Goal: Obtain resource: Download file/media

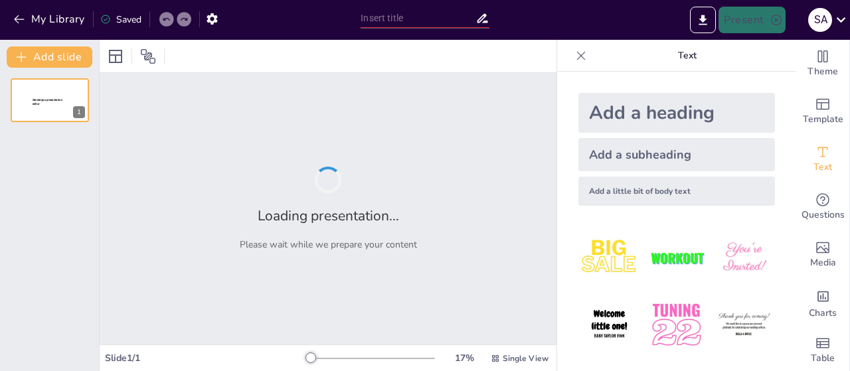
type input "Permabilite Testlerinin Temel İlkeleri ve Uygulama Yöntemleri"
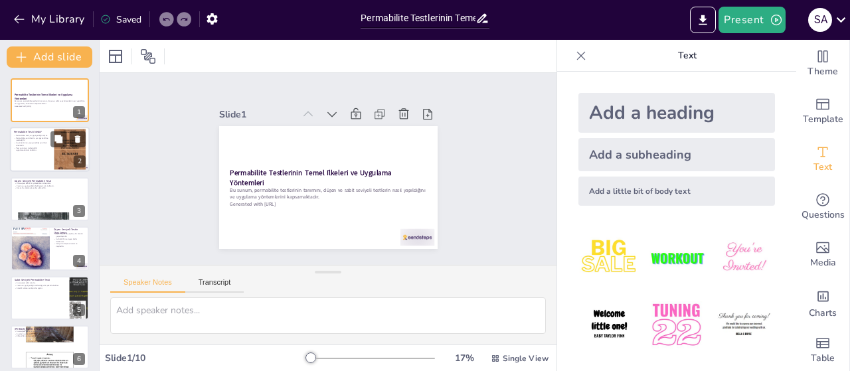
click at [45, 139] on p "Permabilite, zeminlerin suyu geçirebilme yeteneğidir." at bounding box center [32, 139] width 36 height 5
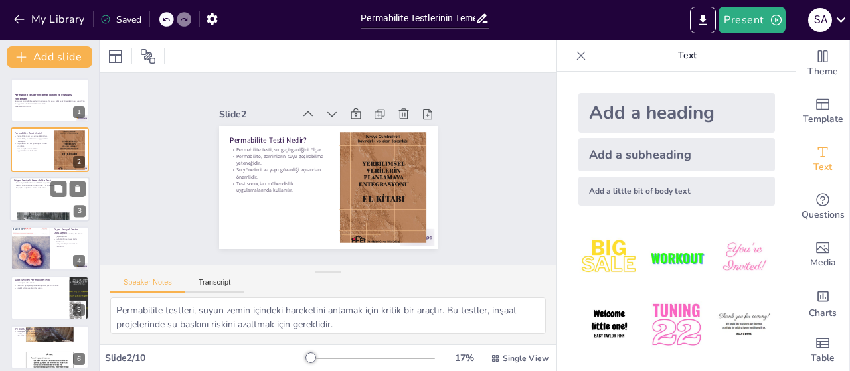
click at [46, 179] on p "Düşen Seviyeli Permabilite Testi" at bounding box center [50, 181] width 72 height 4
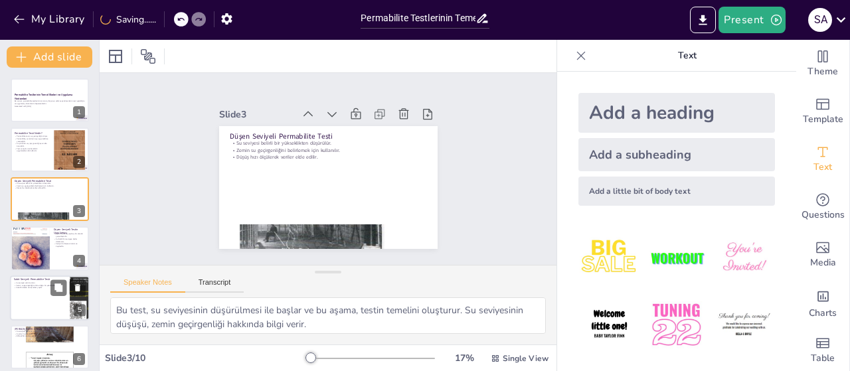
click at [41, 248] on div at bounding box center [30, 248] width 39 height 51
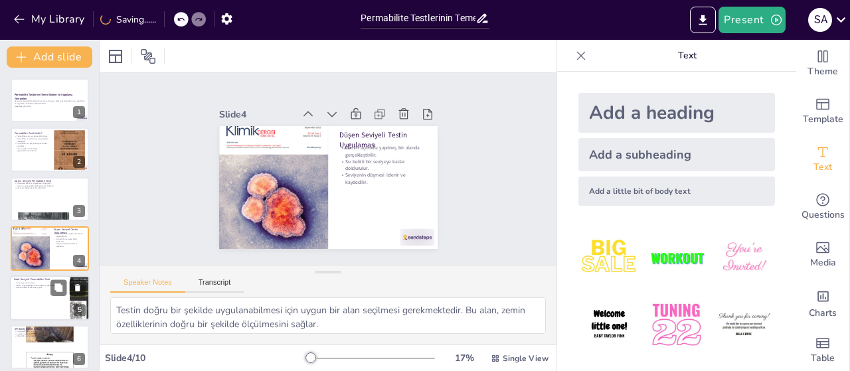
scroll to position [29, 0]
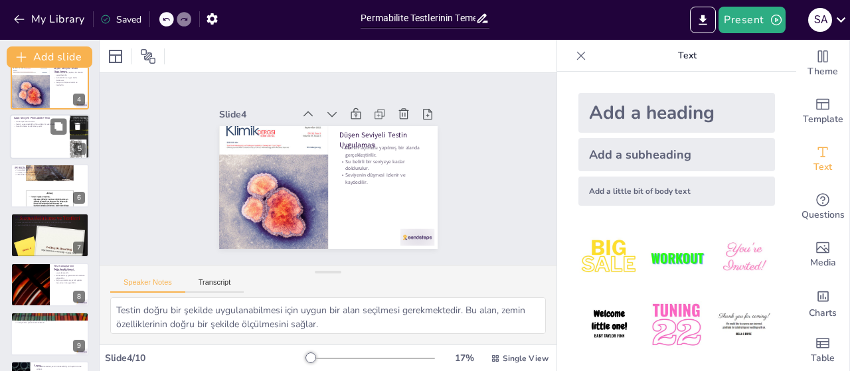
click at [60, 141] on div at bounding box center [50, 136] width 80 height 45
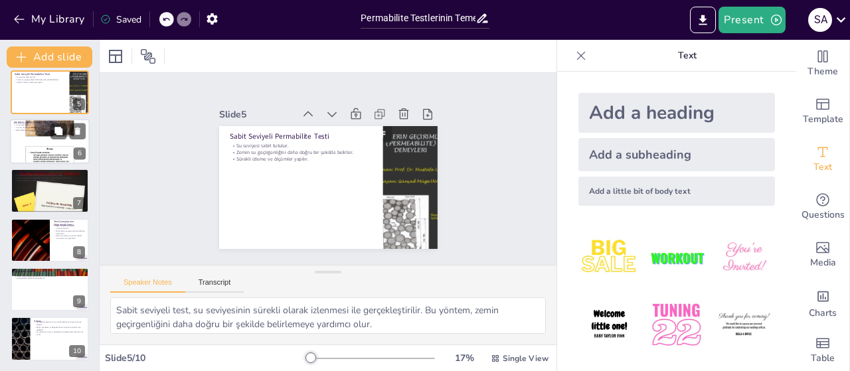
click at [62, 148] on div at bounding box center [50, 141] width 80 height 106
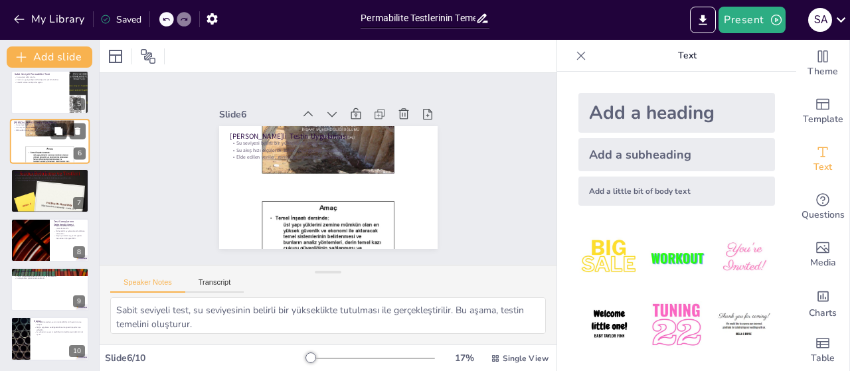
scroll to position [128, 0]
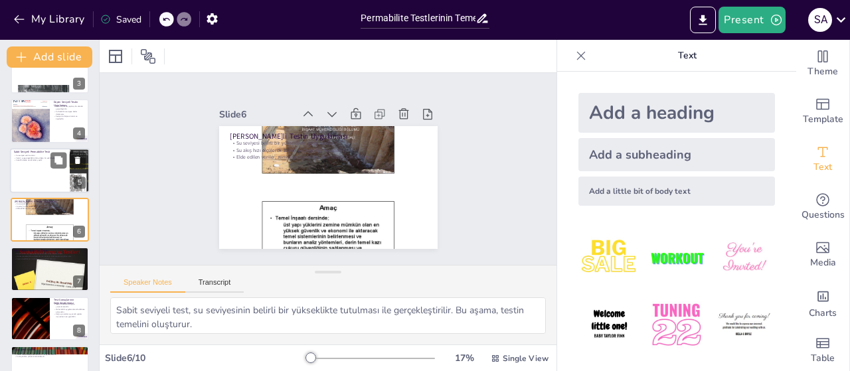
click at [60, 189] on div at bounding box center [50, 170] width 80 height 45
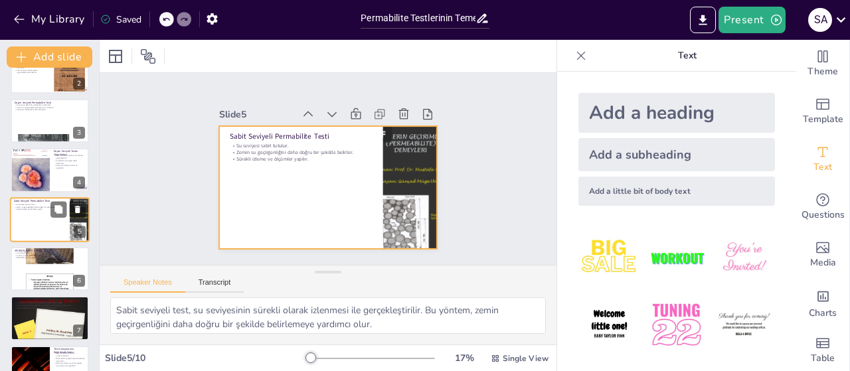
click at [56, 220] on div at bounding box center [50, 219] width 80 height 45
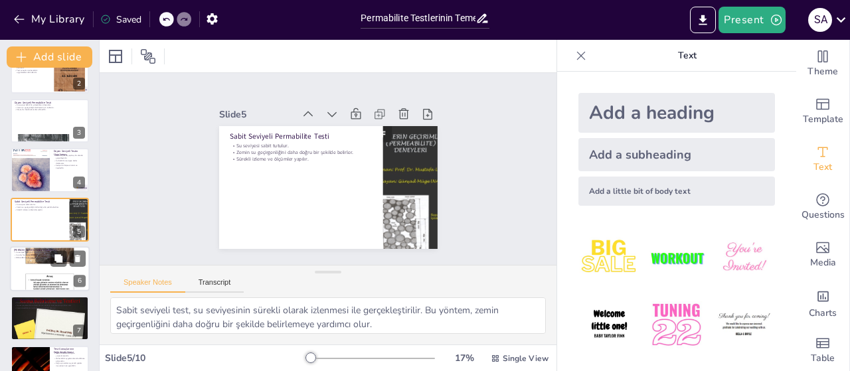
click at [56, 269] on div at bounding box center [50, 269] width 80 height 106
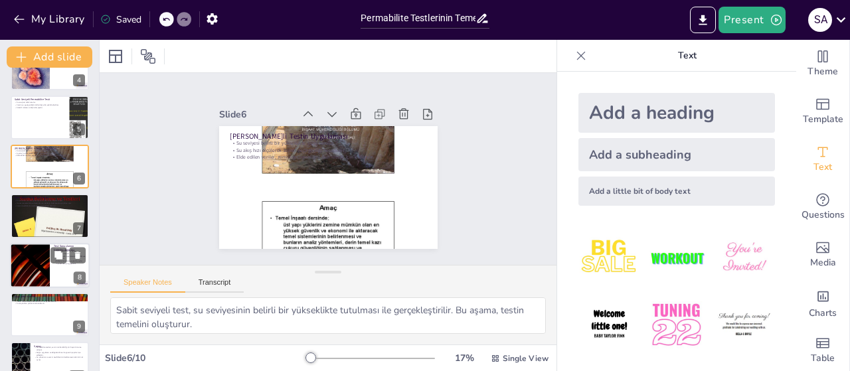
scroll to position [206, 0]
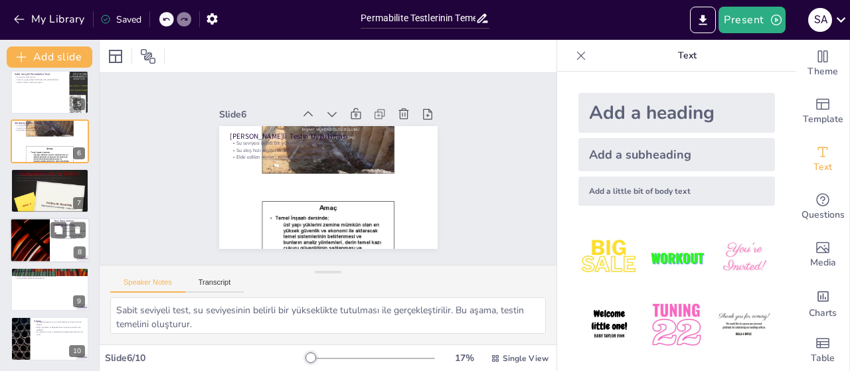
click at [51, 245] on div at bounding box center [50, 240] width 80 height 45
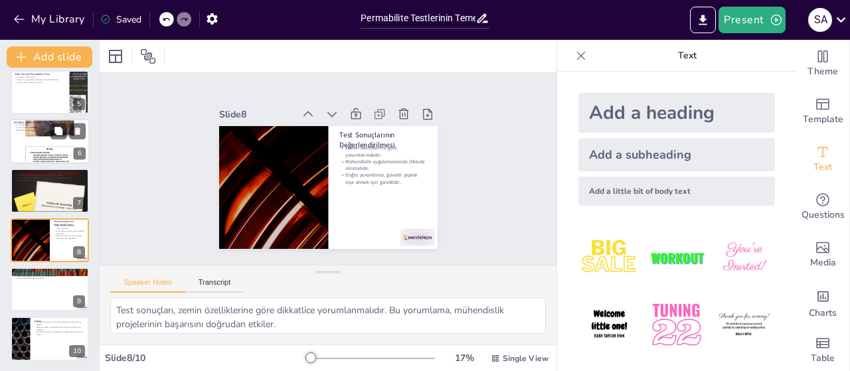
click at [42, 147] on div at bounding box center [50, 141] width 80 height 106
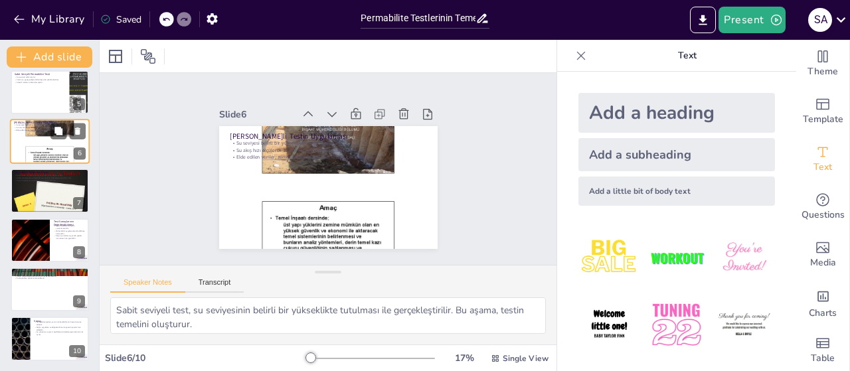
scroll to position [128, 0]
click at [46, 194] on div at bounding box center [50, 191] width 80 height 60
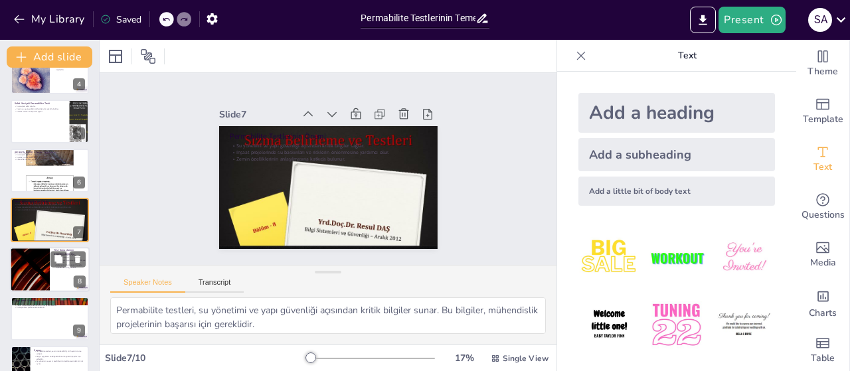
click at [39, 261] on div at bounding box center [30, 269] width 80 height 45
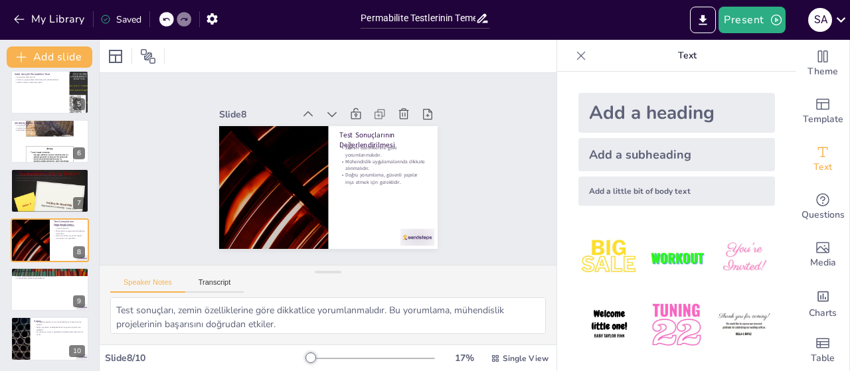
scroll to position [68, 0]
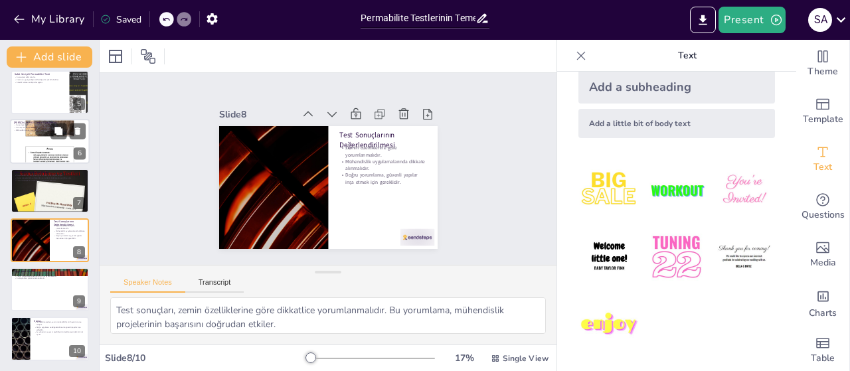
click at [39, 147] on div at bounding box center [50, 141] width 80 height 106
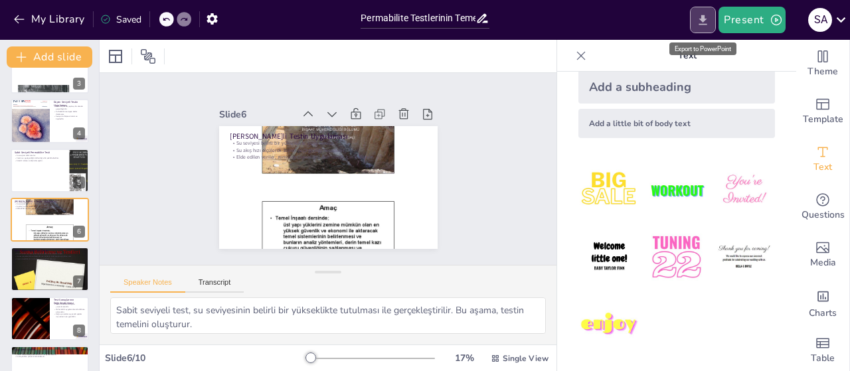
click at [705, 23] on icon "Export to PowerPoint" at bounding box center [703, 20] width 14 height 14
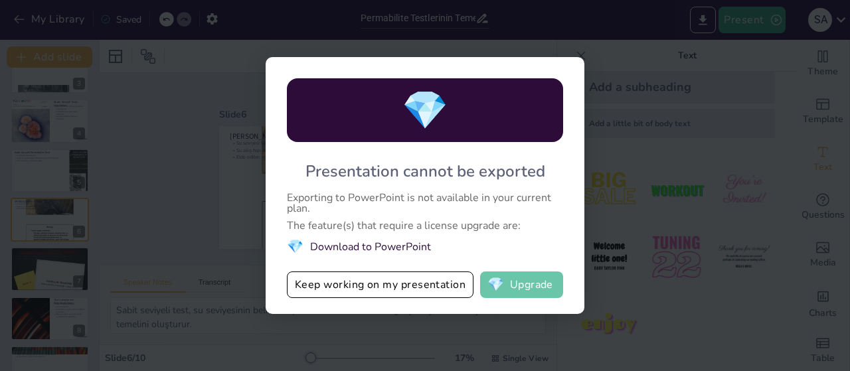
click at [510, 287] on button "💎 Upgrade" at bounding box center [521, 285] width 83 height 27
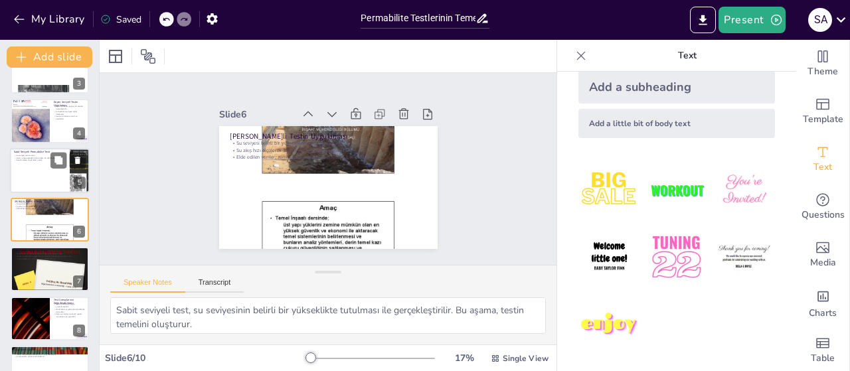
click at [21, 180] on div at bounding box center [50, 170] width 80 height 45
type textarea "Sabit seviyeli test, su seviyesinin sürekli olarak izlenmesi ile gerçekleştiril…"
